Goal: Transaction & Acquisition: Obtain resource

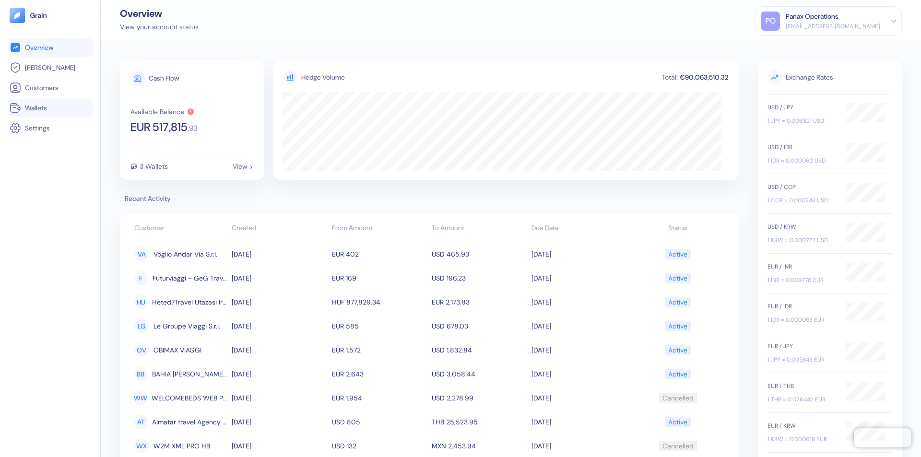
click at [50, 108] on link "Wallets" at bounding box center [50, 108] width 81 height 12
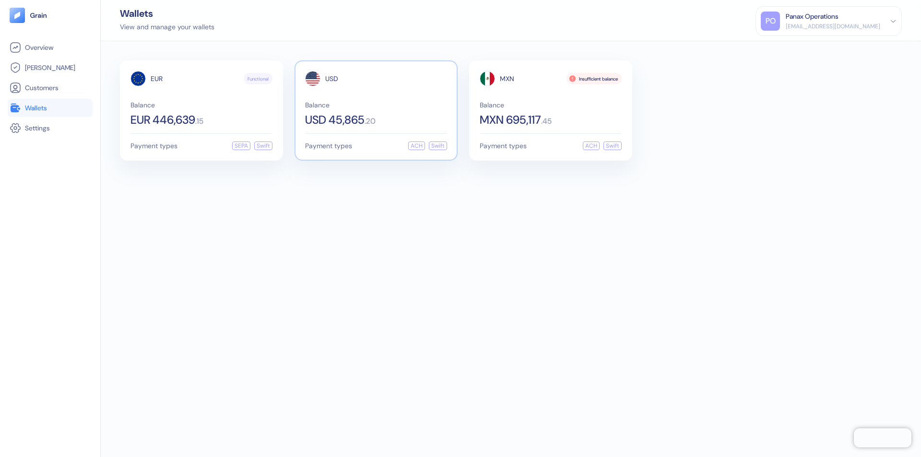
click at [331, 79] on span "USD" at bounding box center [331, 78] width 13 height 7
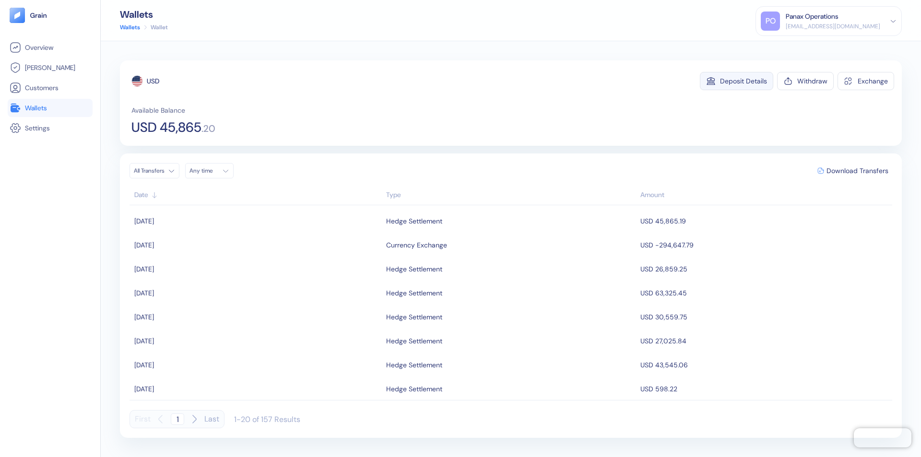
click at [743, 81] on div "Deposit Details" at bounding box center [743, 81] width 47 height 7
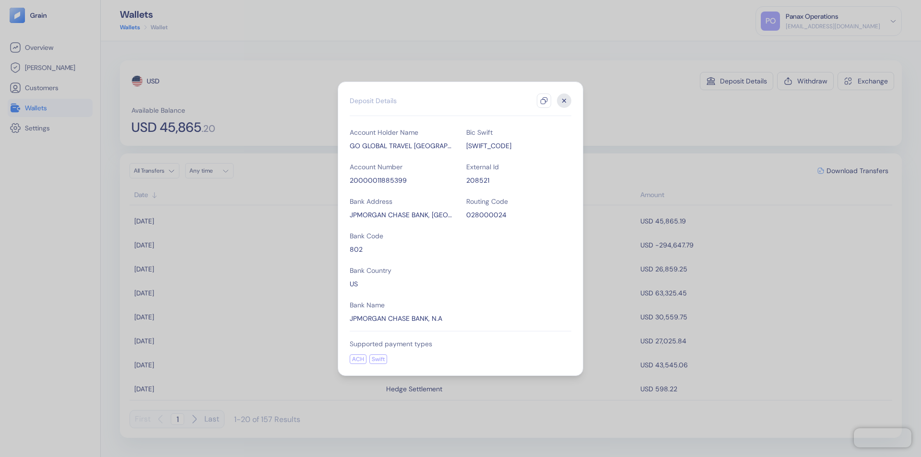
click at [544, 101] on icon "button" at bounding box center [544, 101] width 8 height 8
click at [564, 101] on icon "button" at bounding box center [564, 100] width 3 height 3
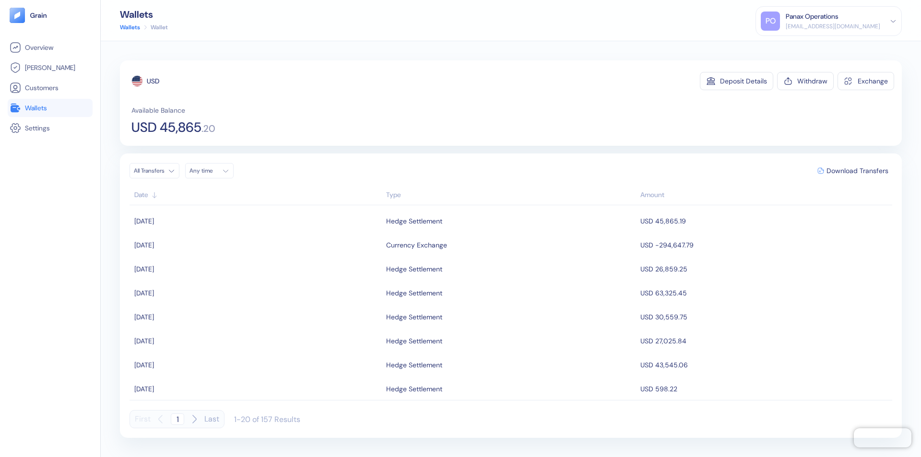
click at [212, 171] on div "Any time" at bounding box center [203, 171] width 29 height 8
click at [234, 247] on button "14" at bounding box center [234, 247] width 12 height 12
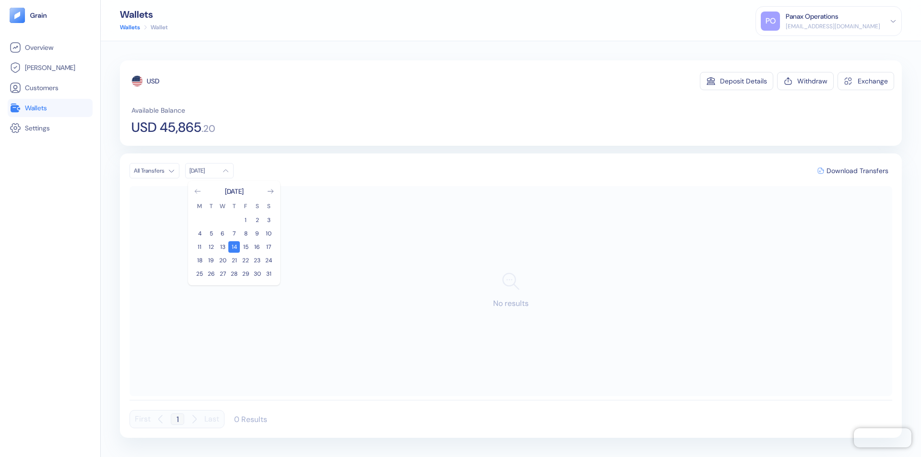
click at [198, 191] on icon "Go to previous month" at bounding box center [197, 191] width 5 height 4
click at [211, 247] on button "15" at bounding box center [211, 247] width 12 height 12
click at [153, 81] on div "USD" at bounding box center [153, 81] width 12 height 10
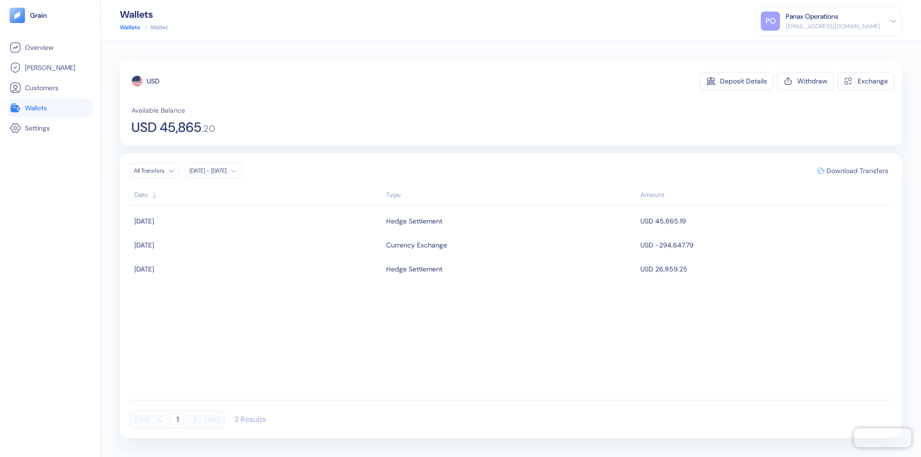
click at [857, 171] on span "Download Transfers" at bounding box center [857, 170] width 62 height 7
click at [50, 108] on link "Wallets" at bounding box center [50, 108] width 81 height 12
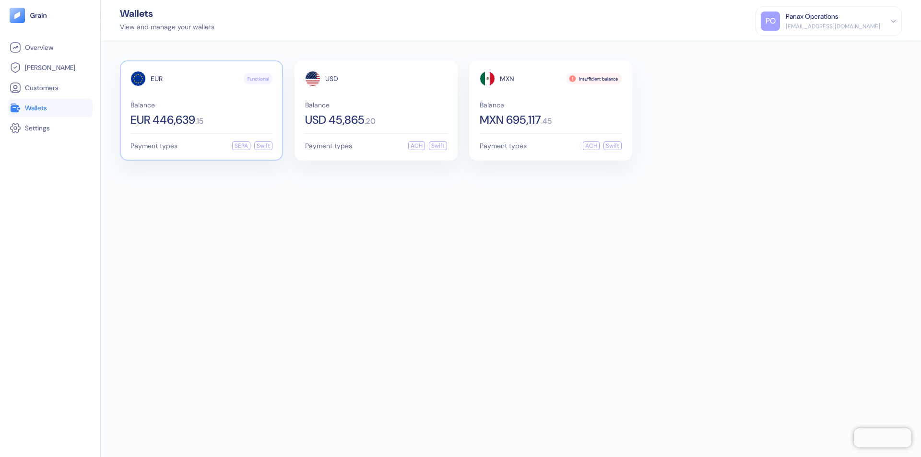
click at [156, 79] on span "EUR" at bounding box center [157, 78] width 12 height 7
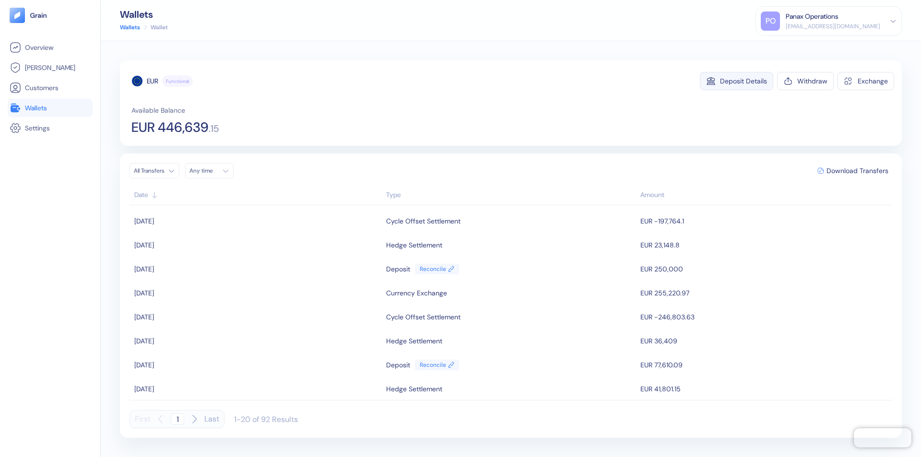
click at [743, 81] on div "Deposit Details" at bounding box center [743, 81] width 47 height 7
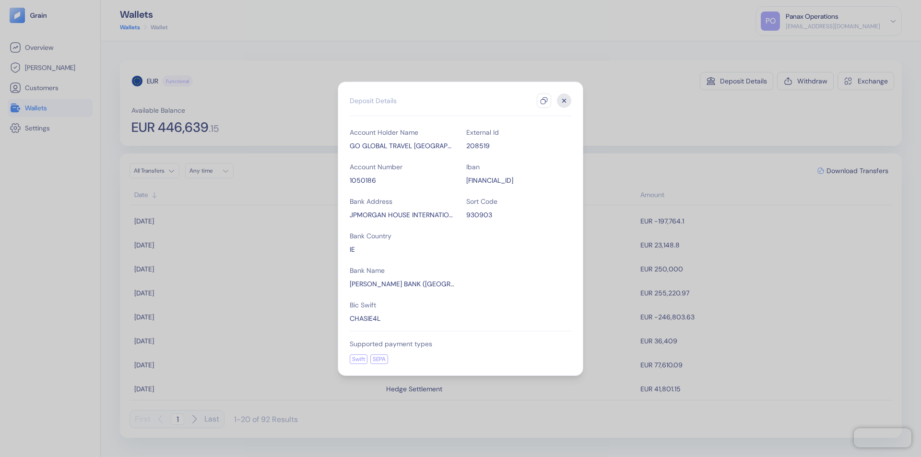
click at [544, 101] on icon "button" at bounding box center [544, 101] width 8 height 8
click at [564, 101] on icon "button" at bounding box center [564, 100] width 3 height 3
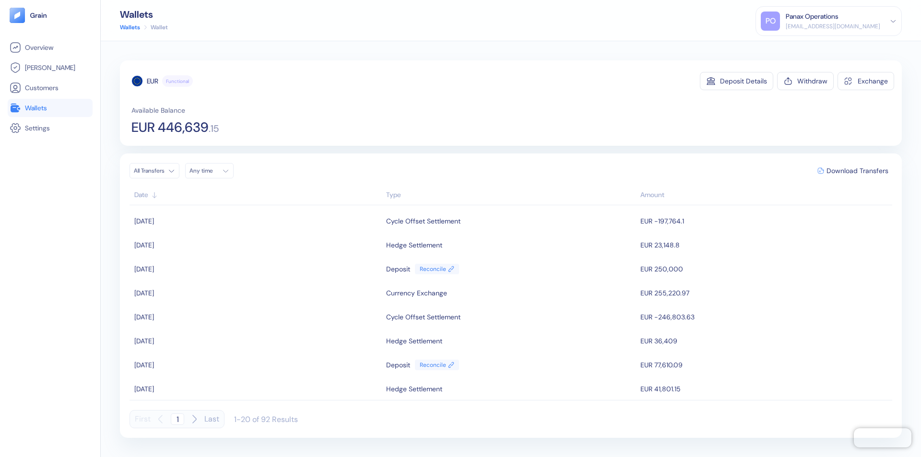
click at [212, 171] on div "Any time" at bounding box center [203, 171] width 29 height 8
click at [234, 247] on button "14" at bounding box center [234, 247] width 12 height 12
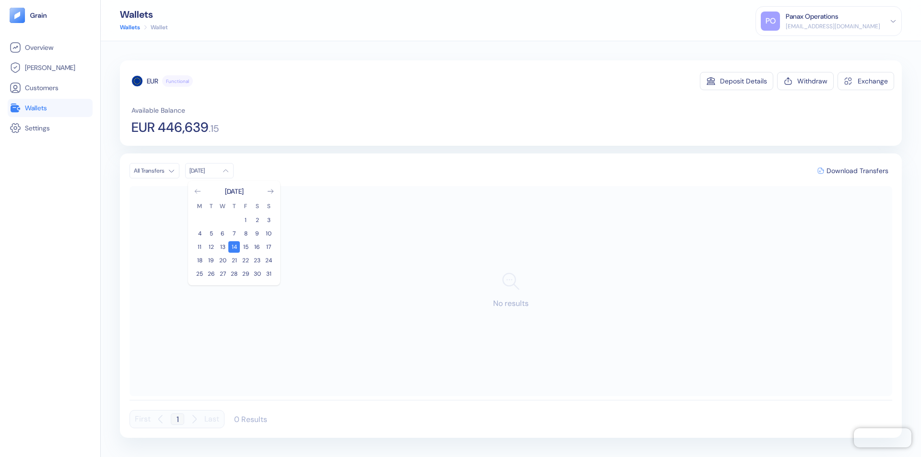
click at [198, 191] on icon "Go to previous month" at bounding box center [197, 191] width 5 height 4
click at [211, 247] on button "15" at bounding box center [211, 247] width 12 height 12
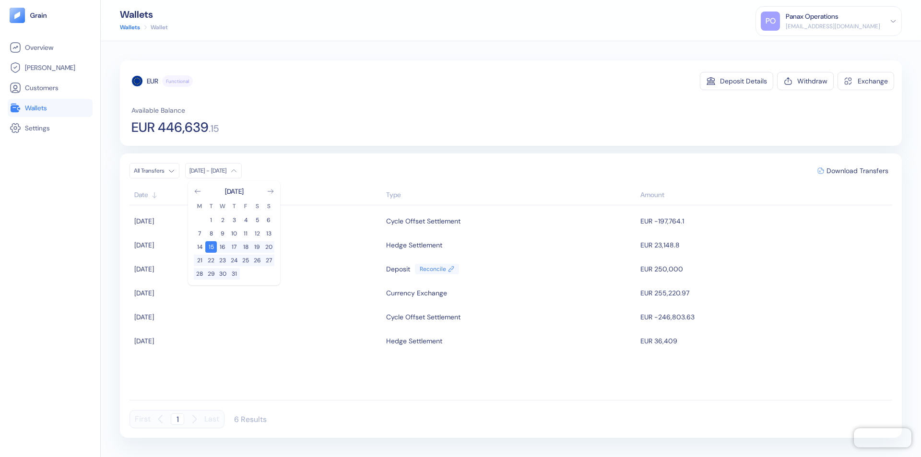
click at [152, 81] on div "EUR" at bounding box center [153, 81] width 12 height 10
click at [857, 171] on span "Download Transfers" at bounding box center [857, 170] width 62 height 7
click at [50, 108] on link "Wallets" at bounding box center [50, 108] width 81 height 12
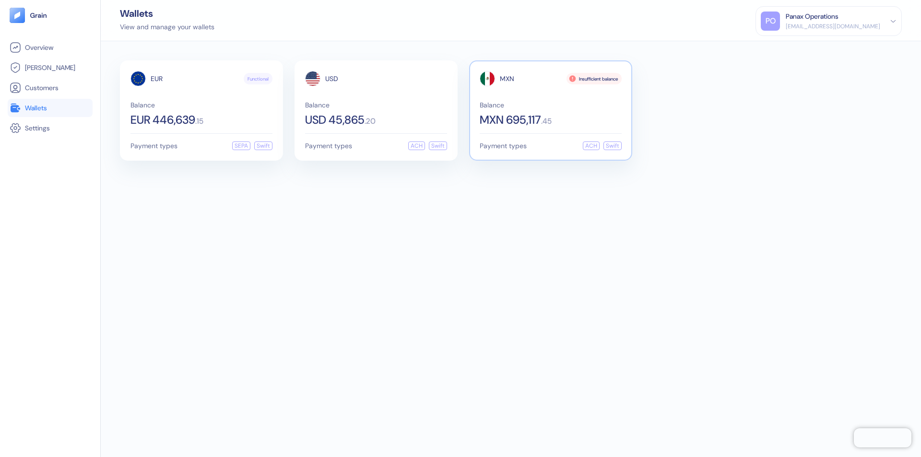
click at [507, 79] on span "MXN" at bounding box center [507, 78] width 14 height 7
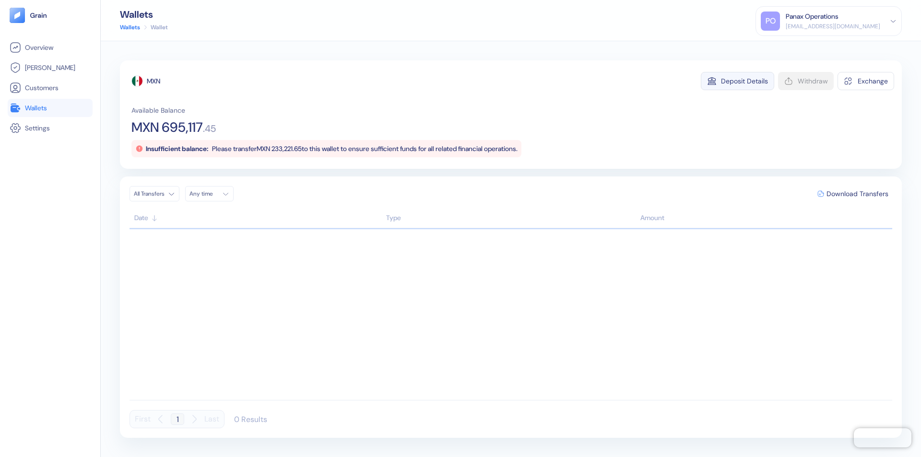
click at [744, 81] on div "Deposit Details" at bounding box center [744, 81] width 47 height 7
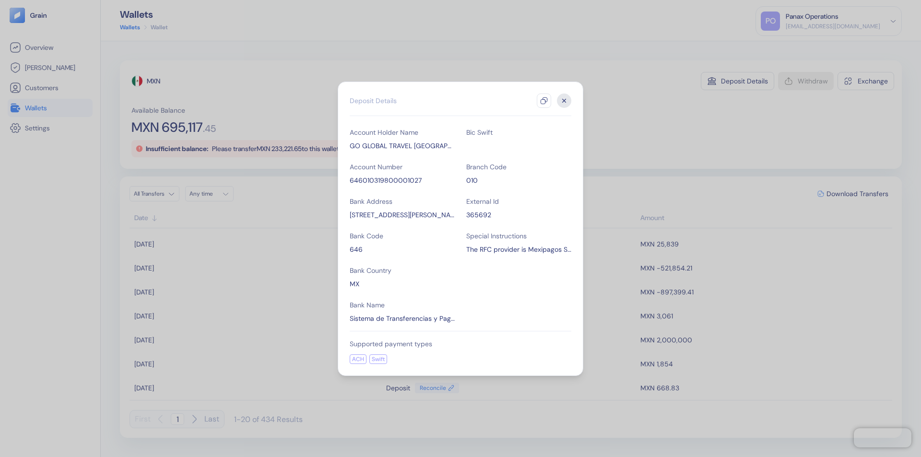
click at [544, 101] on icon "button" at bounding box center [544, 101] width 8 height 8
click at [564, 101] on icon "button" at bounding box center [564, 100] width 3 height 3
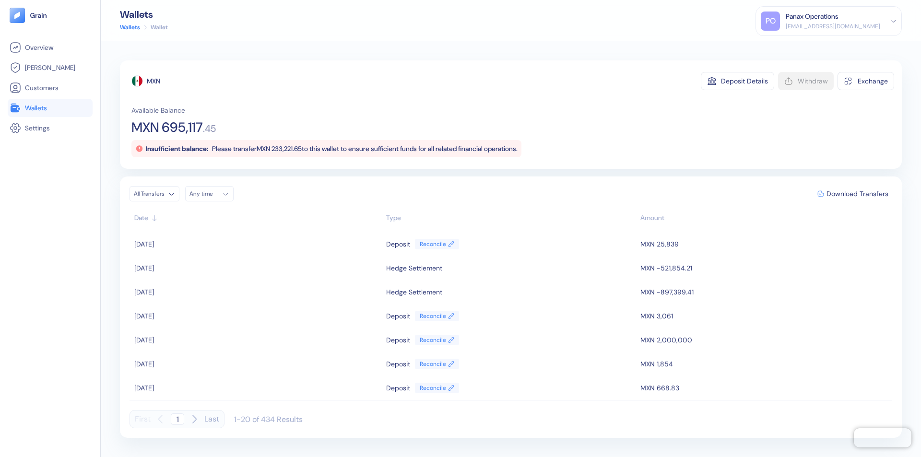
click at [212, 194] on div "Any time" at bounding box center [203, 194] width 29 height 8
click at [234, 270] on button "14" at bounding box center [234, 270] width 12 height 12
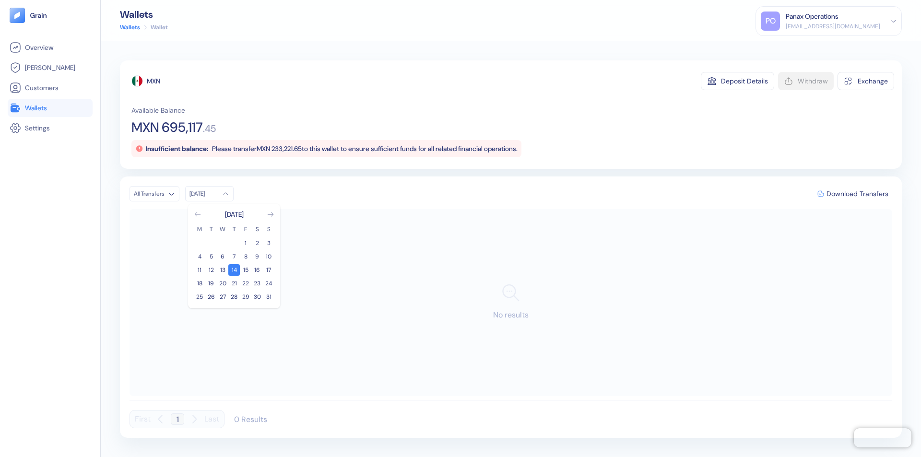
click at [198, 214] on icon "Go to previous month" at bounding box center [197, 214] width 5 height 4
click at [211, 270] on button "15" at bounding box center [211, 270] width 12 height 12
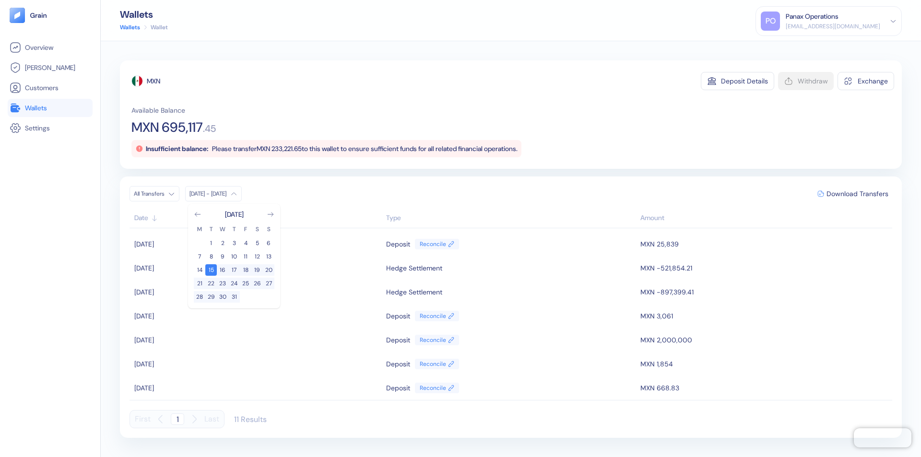
click at [154, 81] on div "MXN" at bounding box center [153, 81] width 13 height 10
click at [857, 194] on span "Download Transfers" at bounding box center [857, 193] width 62 height 7
click at [838, 21] on div "Panax Operations" at bounding box center [812, 17] width 53 height 10
click at [799, 47] on div "Sign Out" at bounding box center [786, 48] width 26 height 10
